Goal: Information Seeking & Learning: Learn about a topic

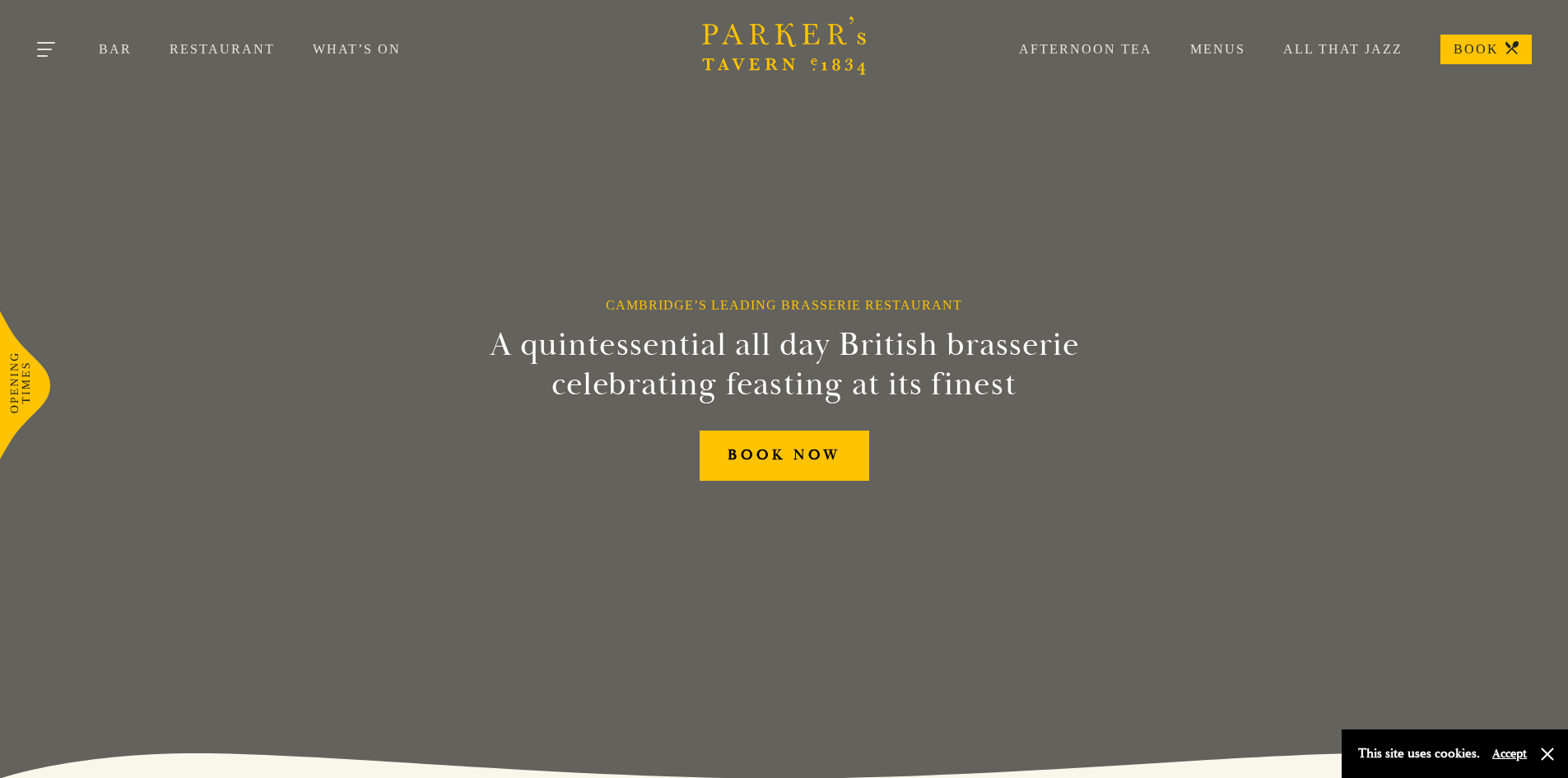
click at [53, 57] on button "Toggle navigation" at bounding box center [47, 52] width 70 height 70
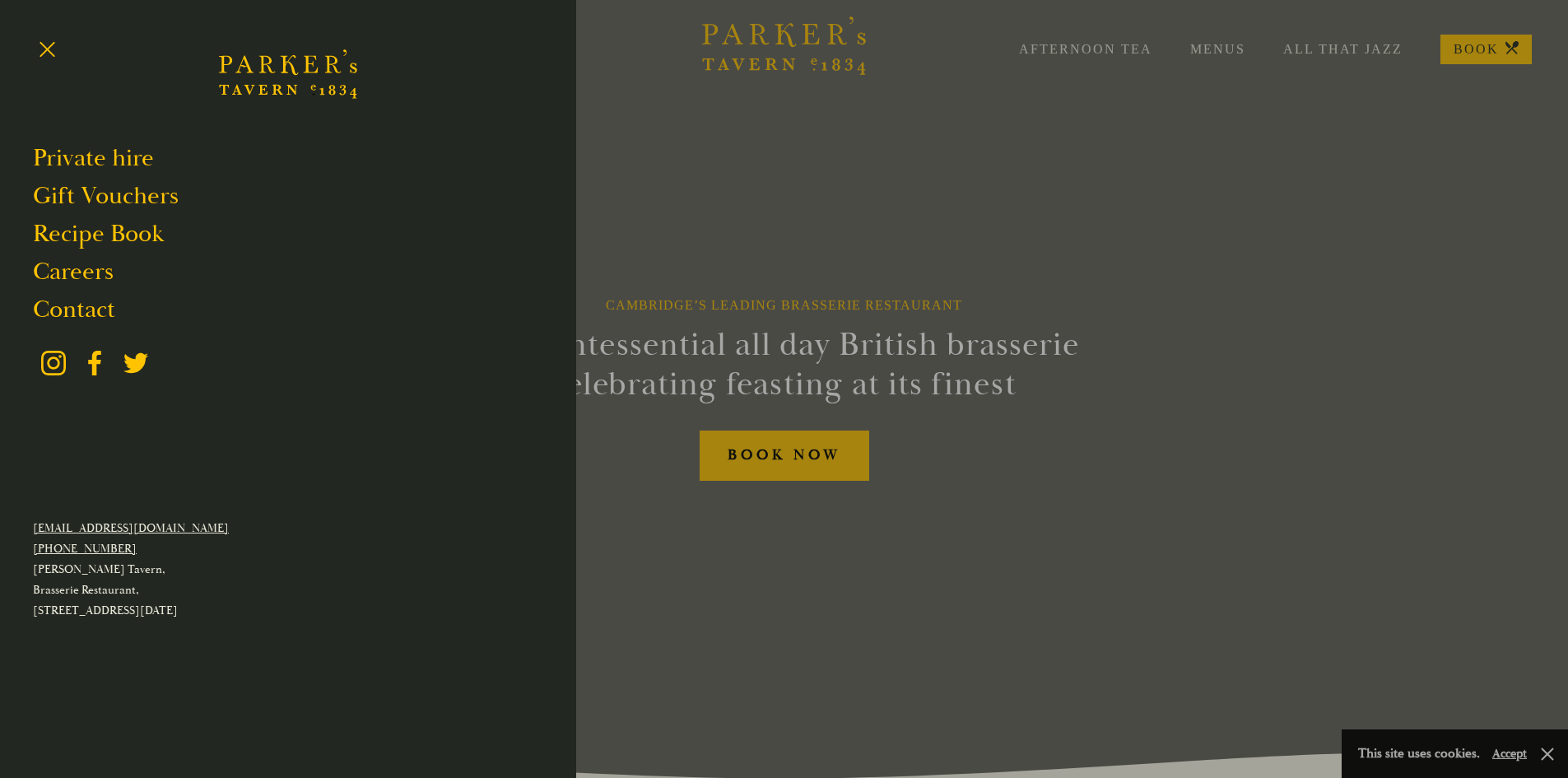
click at [832, 91] on div at bounding box center [784, 389] width 1568 height 778
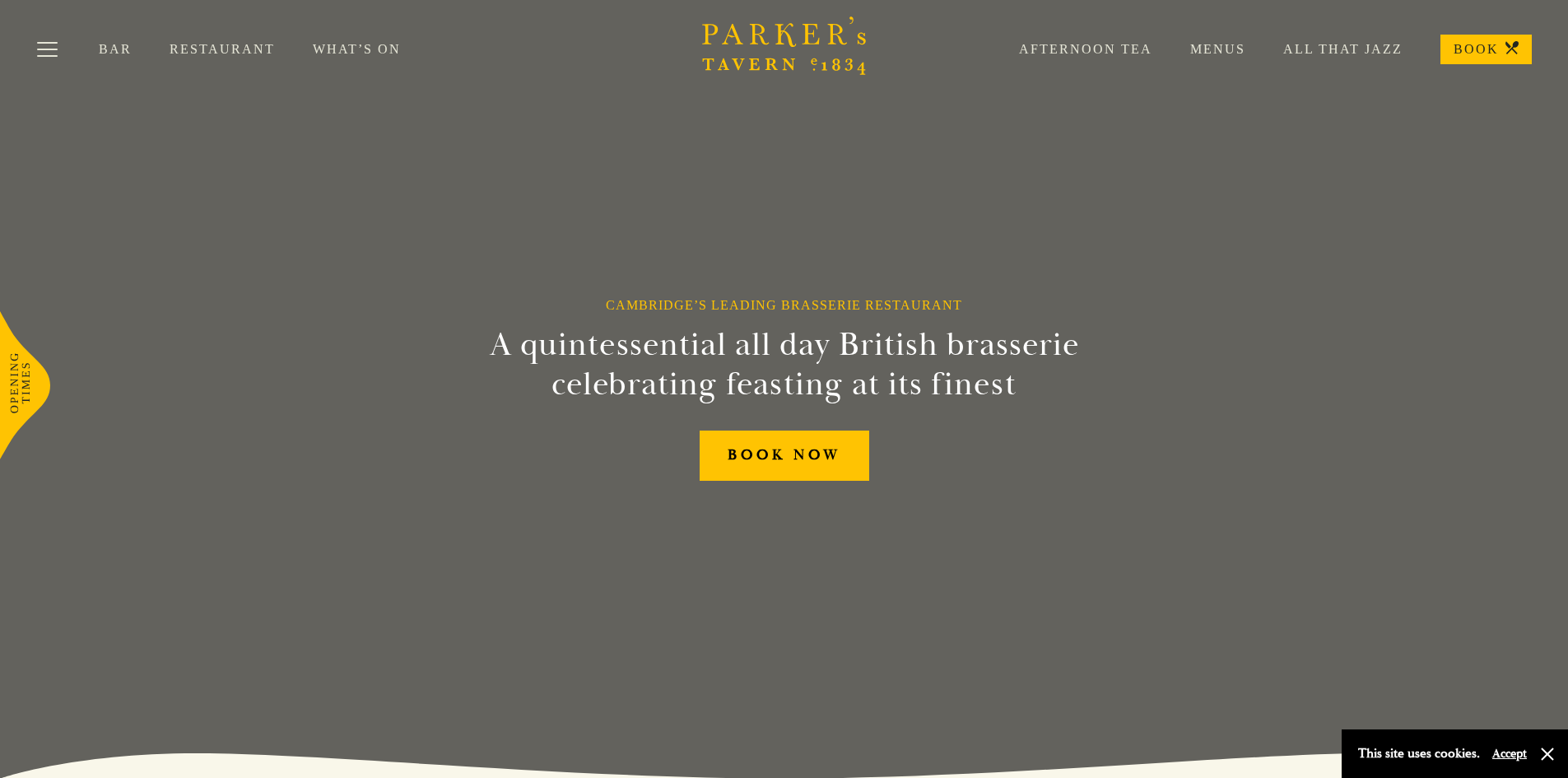
click at [1204, 52] on link "Menus" at bounding box center [1198, 49] width 93 height 16
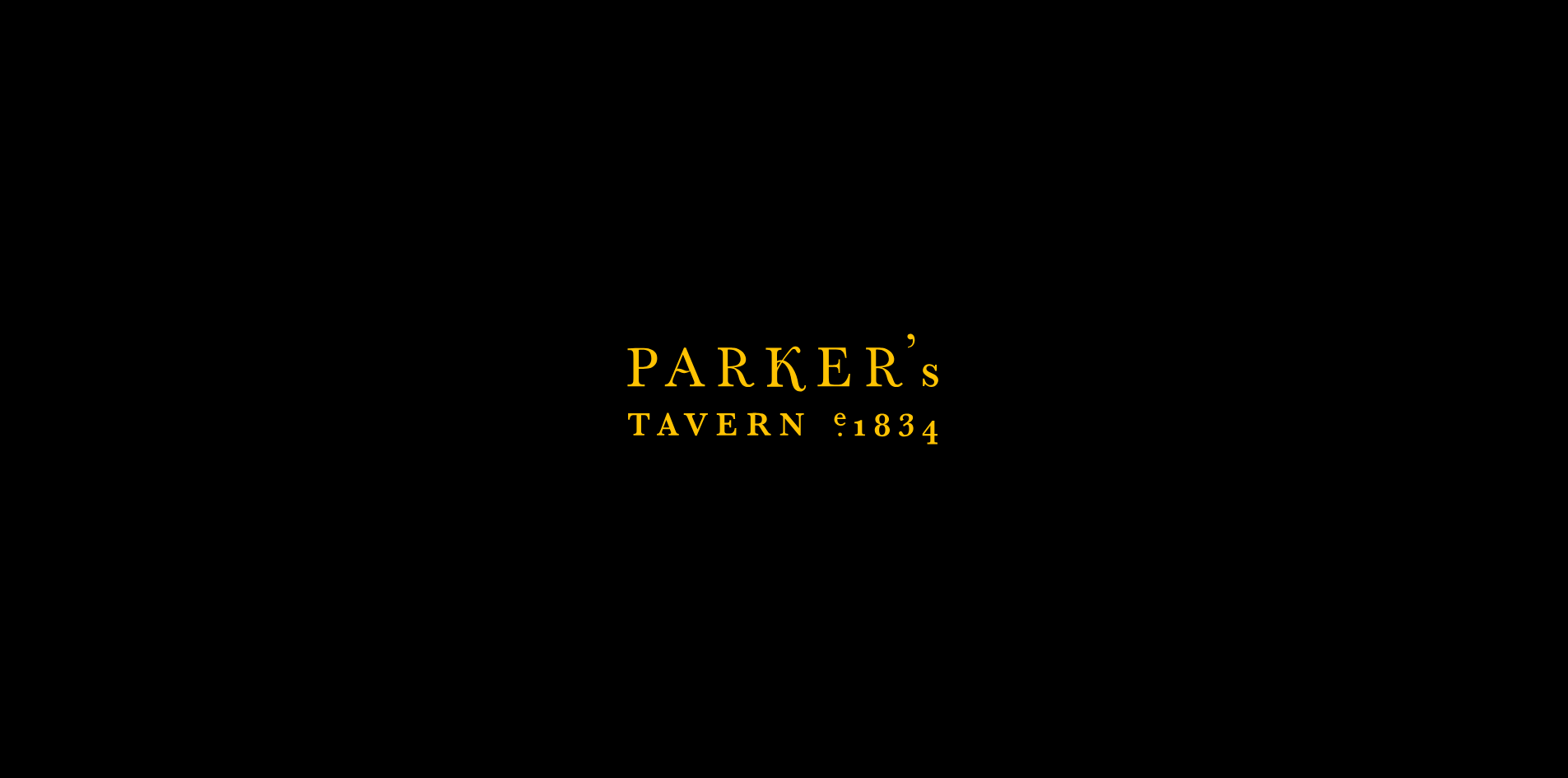
click at [850, 358] on icon "Brasserie Restaurant Cambridge | Parker's Tavern Cambridge Parker's Tavern is a…" at bounding box center [784, 389] width 314 height 112
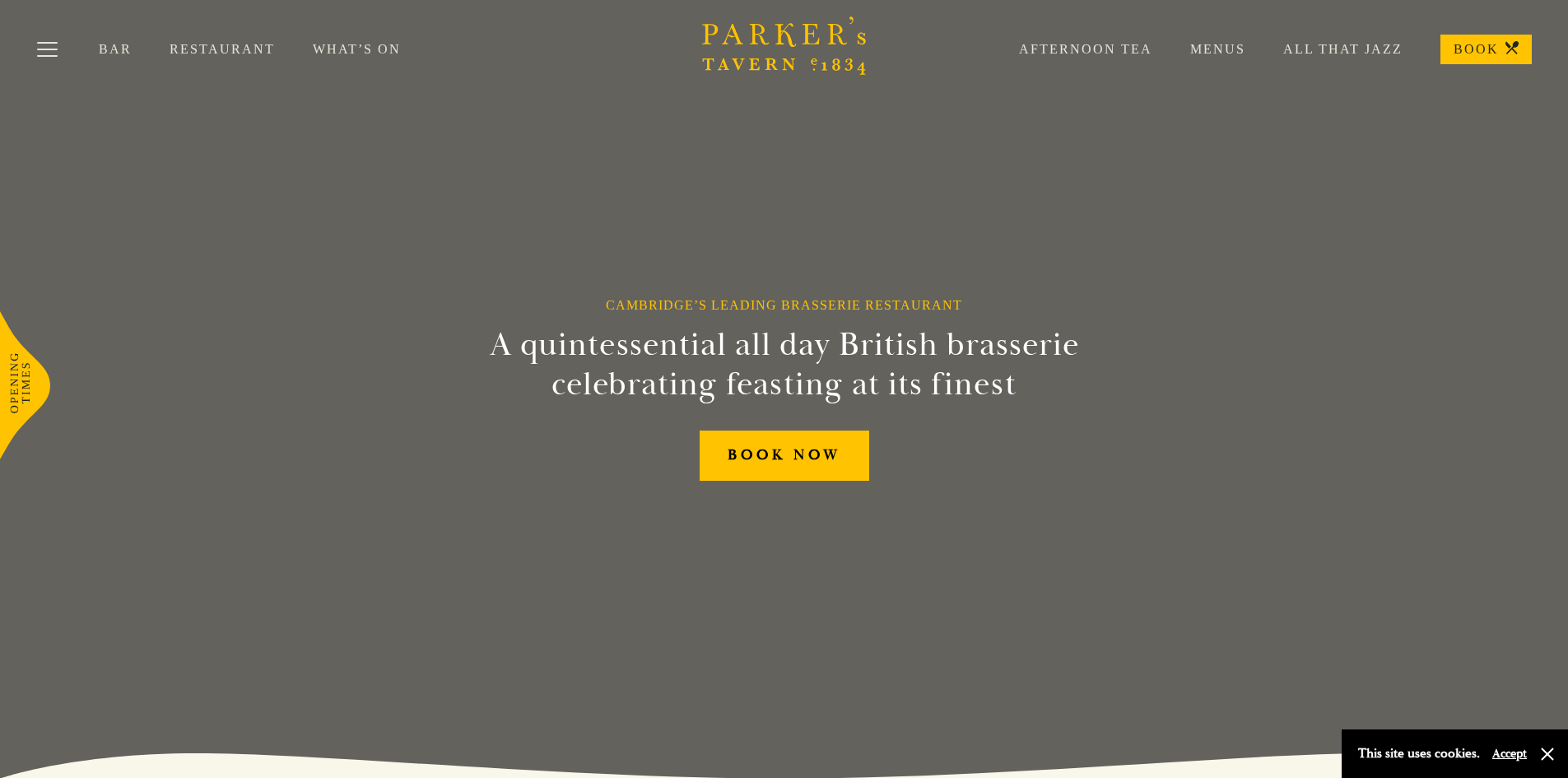
click at [1219, 51] on link "Menus" at bounding box center [1198, 49] width 93 height 16
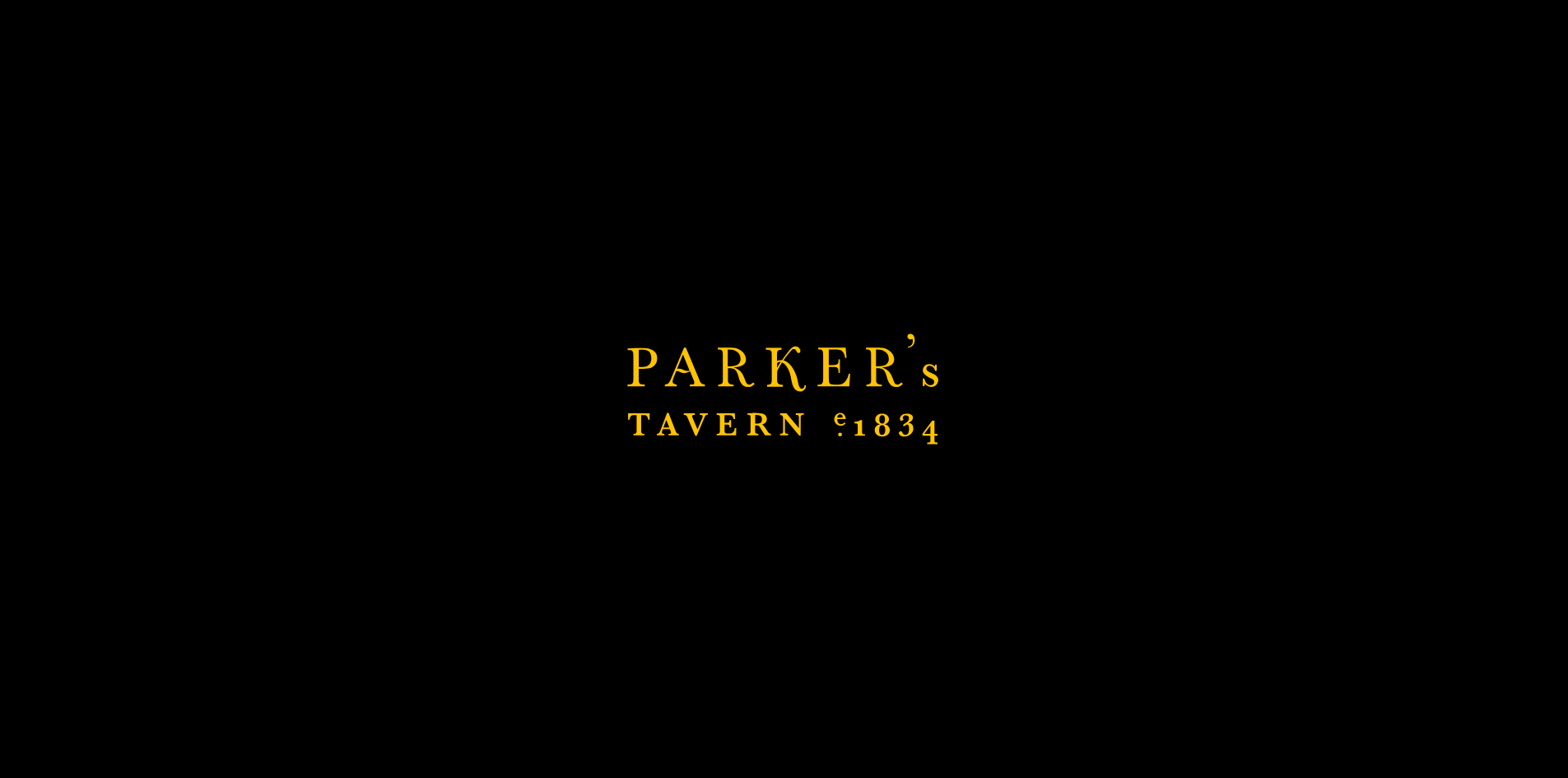
click at [1067, 458] on div "Brasserie Restaurant Cambridge | Parker's Tavern Cambridge Parker's Tavern is a…" at bounding box center [784, 389] width 1568 height 778
click at [670, 377] on icon "Brasserie Restaurant Cambridge | Parker's Tavern Cambridge Parker's Tavern is a…" at bounding box center [784, 389] width 314 height 112
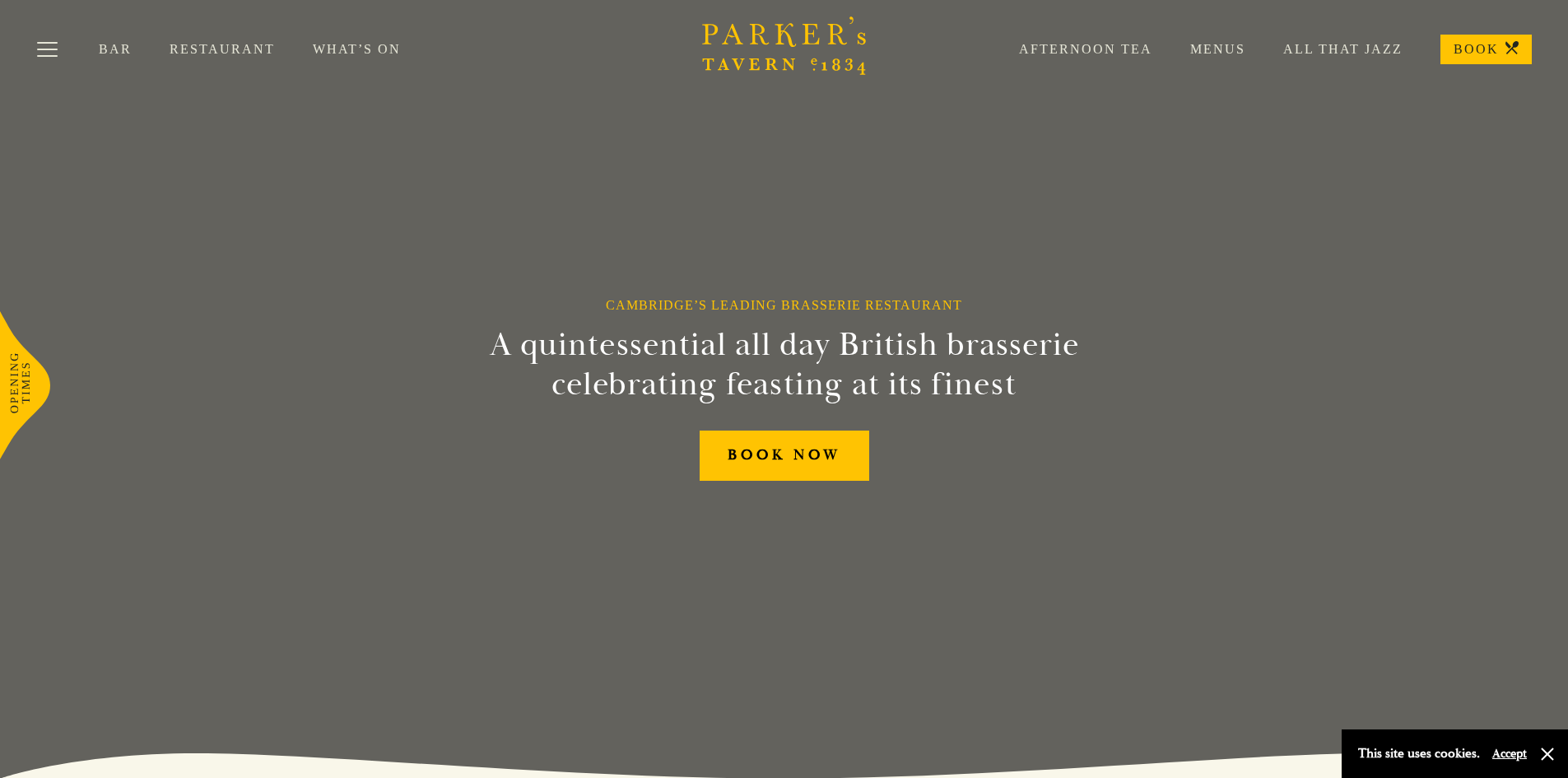
click at [100, 48] on link "Bar" at bounding box center [135, 49] width 71 height 16
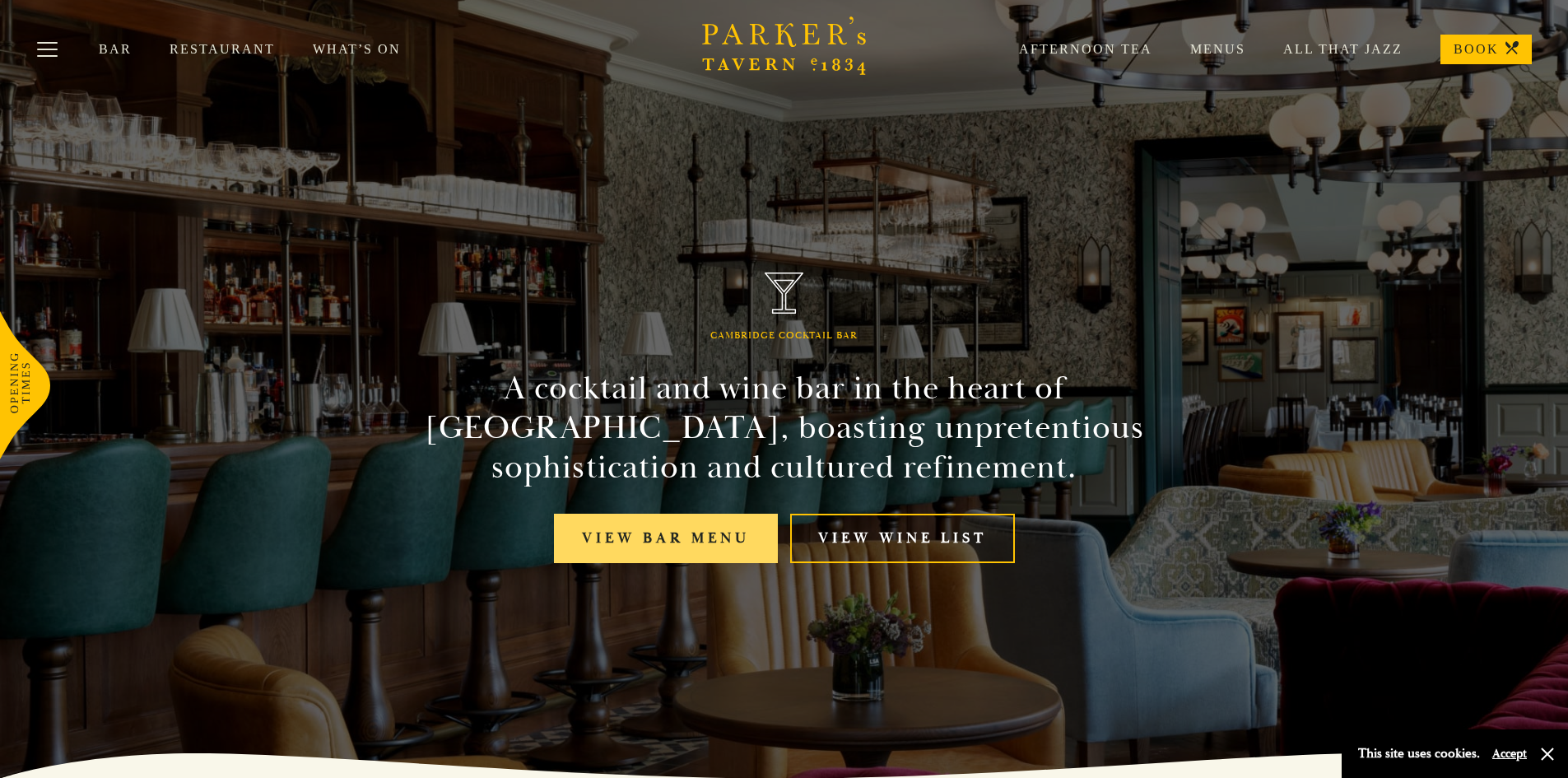
click at [647, 532] on link "View bar menu" at bounding box center [665, 539] width 224 height 50
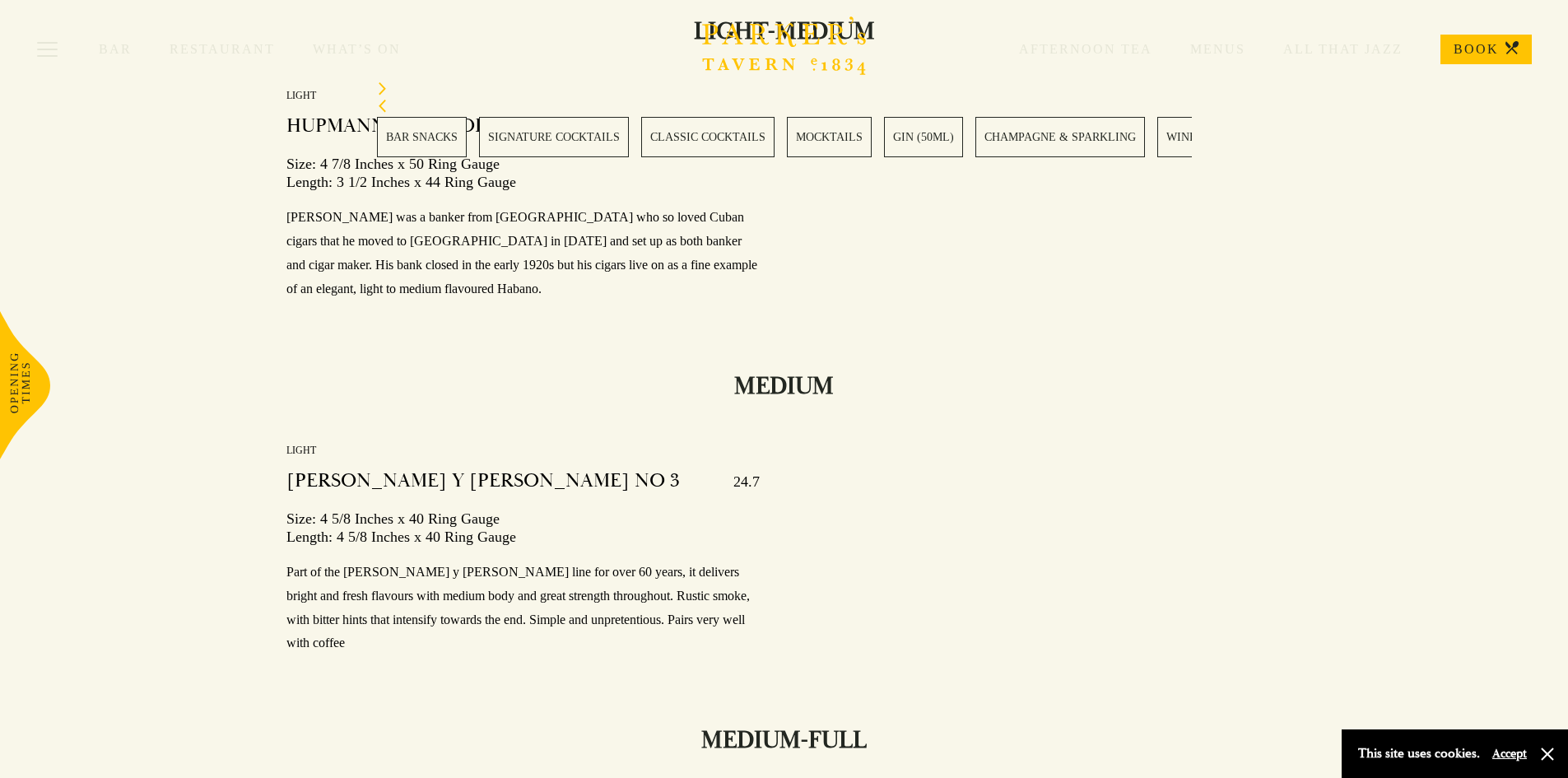
scroll to position [22785, 0]
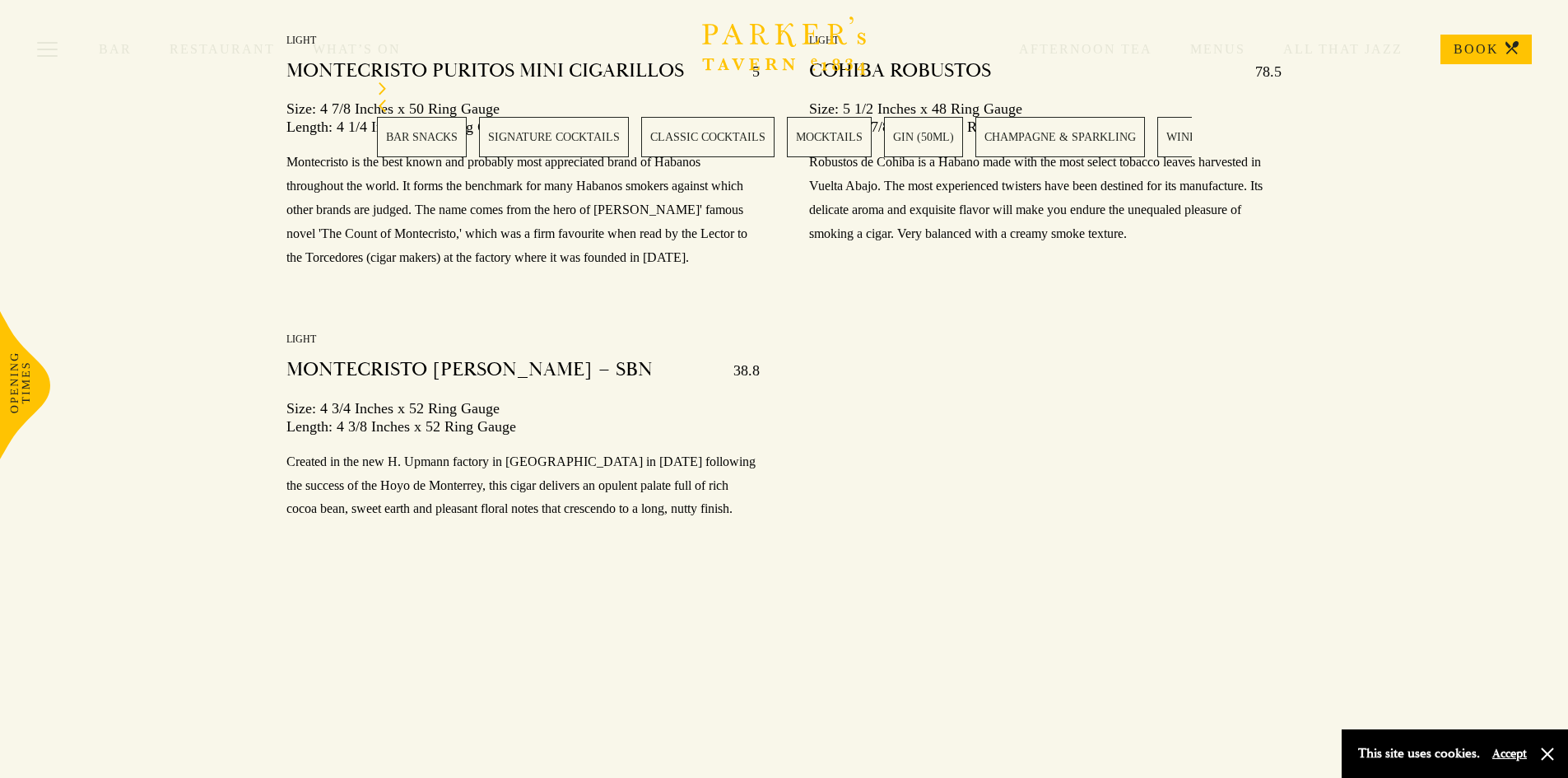
click at [1513, 751] on button "Accept" at bounding box center [1509, 754] width 35 height 15
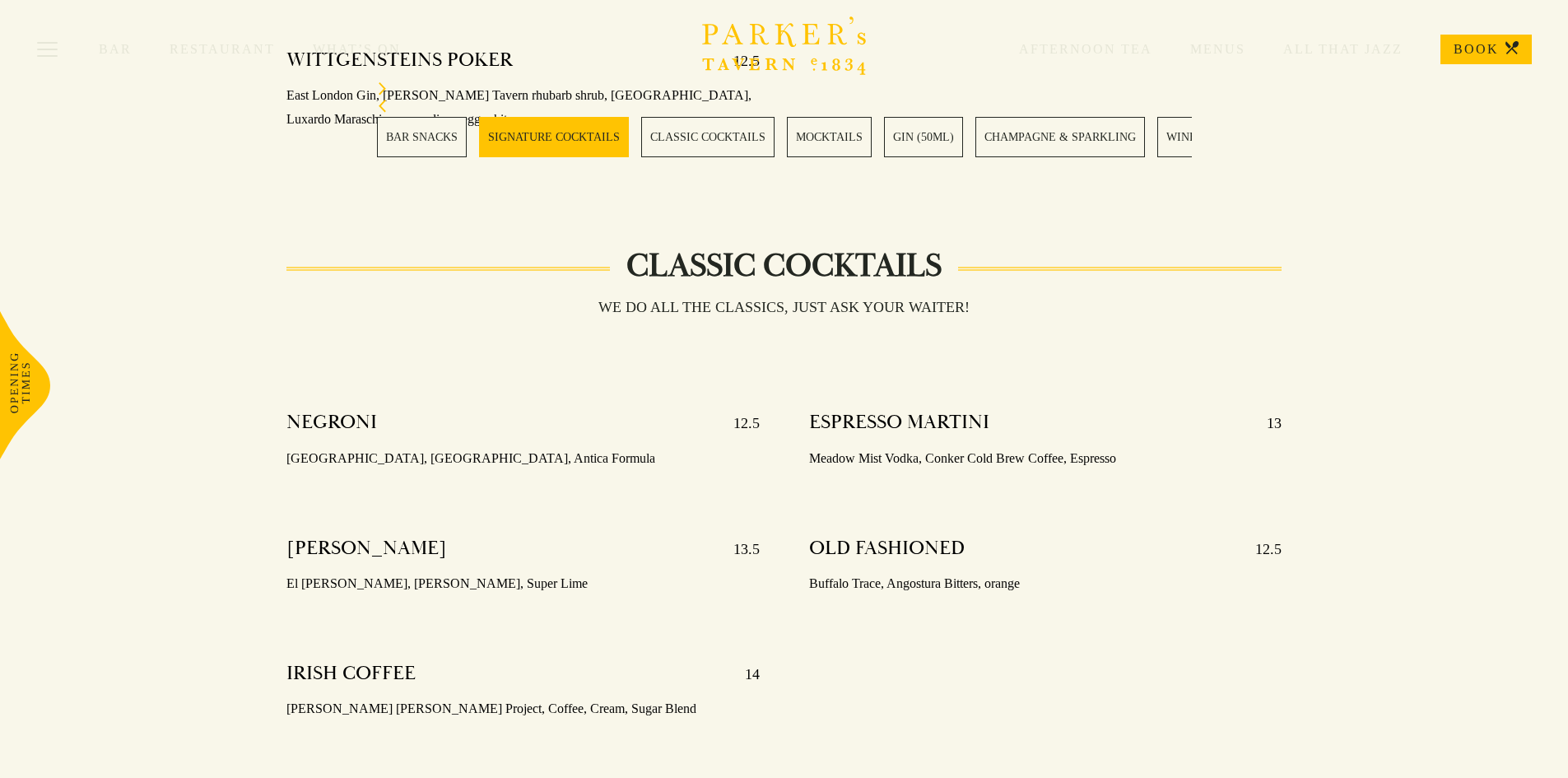
scroll to position [0, 0]
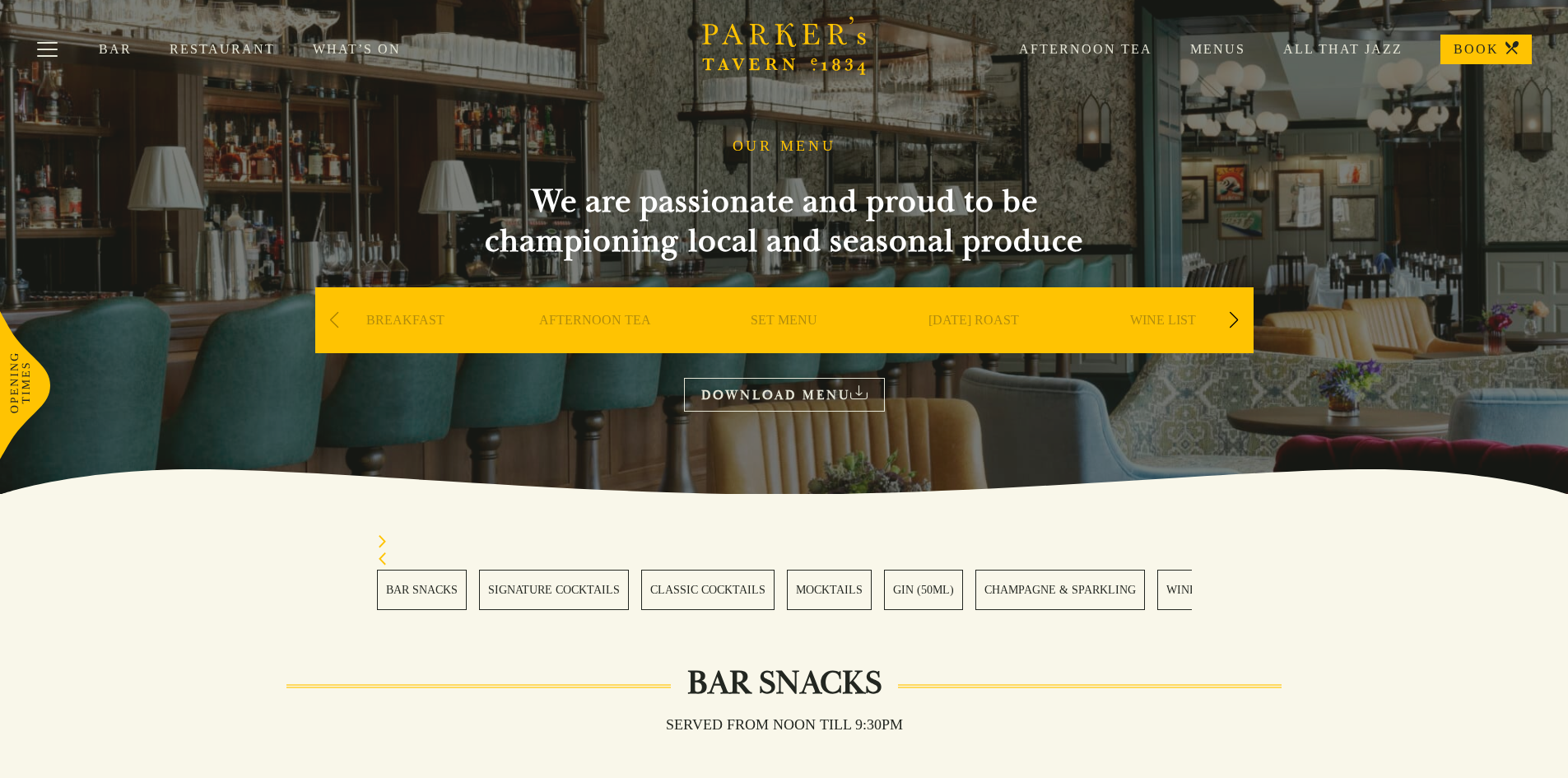
click at [120, 48] on link "Bar" at bounding box center [135, 49] width 71 height 16
